Goal: Find specific page/section: Find specific page/section

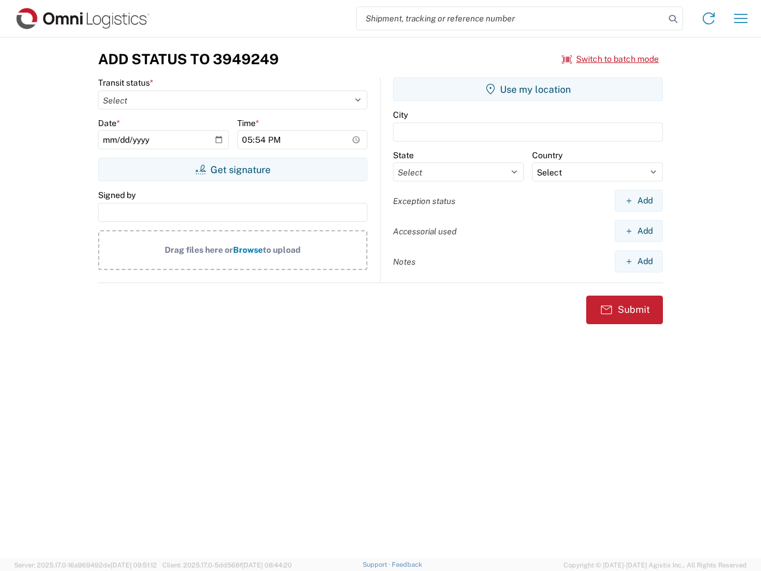
click at [511, 18] on input "search" at bounding box center [511, 18] width 308 height 23
click at [673, 19] on icon at bounding box center [673, 19] width 17 height 17
click at [709, 18] on icon at bounding box center [709, 18] width 19 height 19
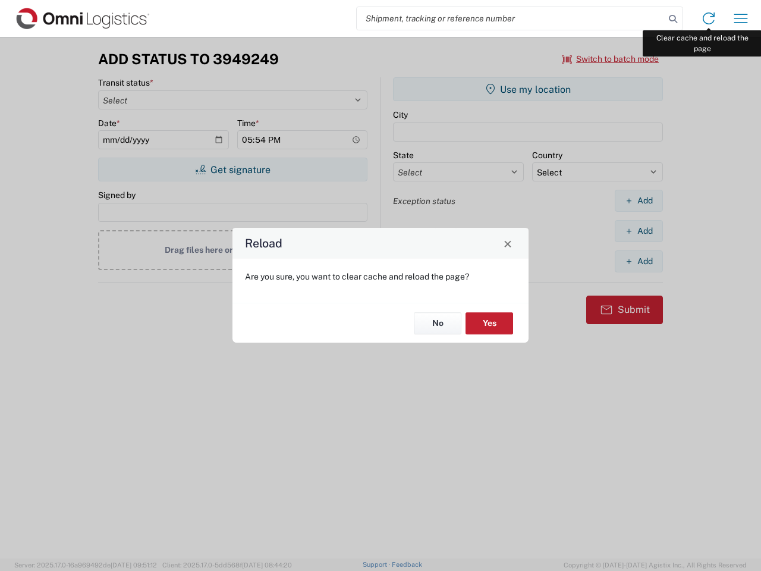
click at [741, 18] on div "Reload Are you sure, you want to clear cache and reload the page? No Yes" at bounding box center [380, 285] width 761 height 571
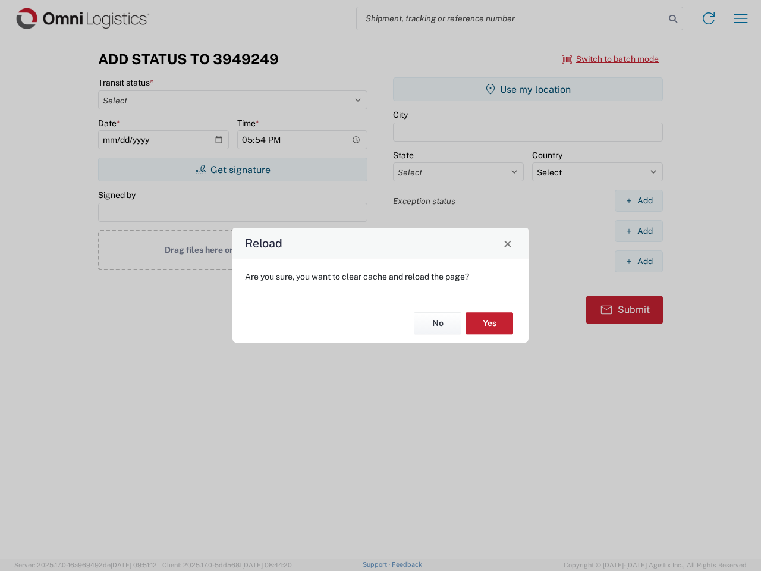
click at [611, 59] on div "Reload Are you sure, you want to clear cache and reload the page? No Yes" at bounding box center [380, 285] width 761 height 571
click at [233, 170] on div "Reload Are you sure, you want to clear cache and reload the page? No Yes" at bounding box center [380, 285] width 761 height 571
click at [528, 89] on div "Reload Are you sure, you want to clear cache and reload the page? No Yes" at bounding box center [380, 285] width 761 height 571
click at [639, 200] on div "Reload Are you sure, you want to clear cache and reload the page? No Yes" at bounding box center [380, 285] width 761 height 571
click at [639, 231] on div "Reload Are you sure, you want to clear cache and reload the page? No Yes" at bounding box center [380, 285] width 761 height 571
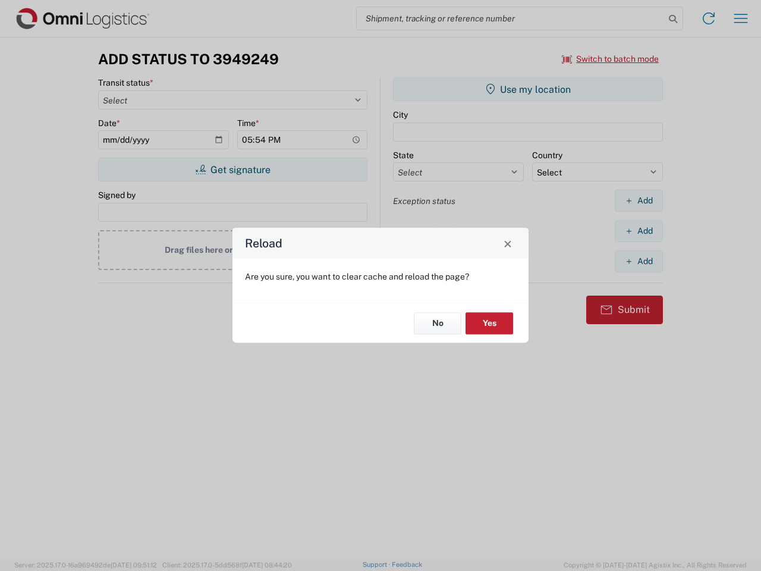
click at [639, 261] on div "Reload Are you sure, you want to clear cache and reload the page? No Yes" at bounding box center [380, 285] width 761 height 571
